Goal: Browse casually

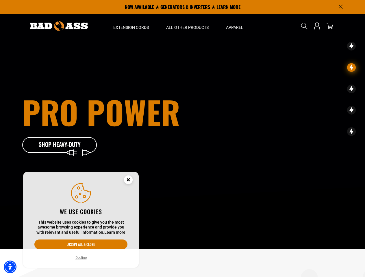
click at [182, 139] on div "Pro Power Shop Heavy-Duty" at bounding box center [118, 124] width 192 height 57
click at [10, 267] on img "Accessibility Menu" at bounding box center [10, 267] width 13 height 13
